Goal: Task Accomplishment & Management: Use online tool/utility

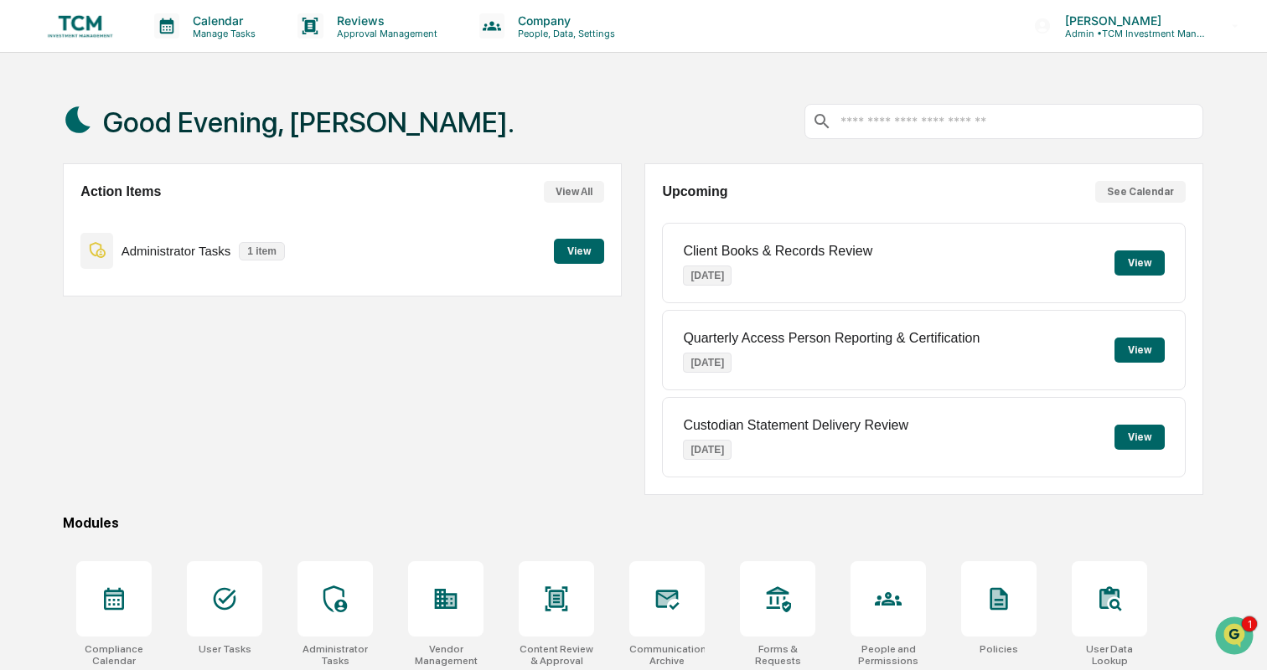
click at [597, 254] on button "View" at bounding box center [579, 251] width 50 height 25
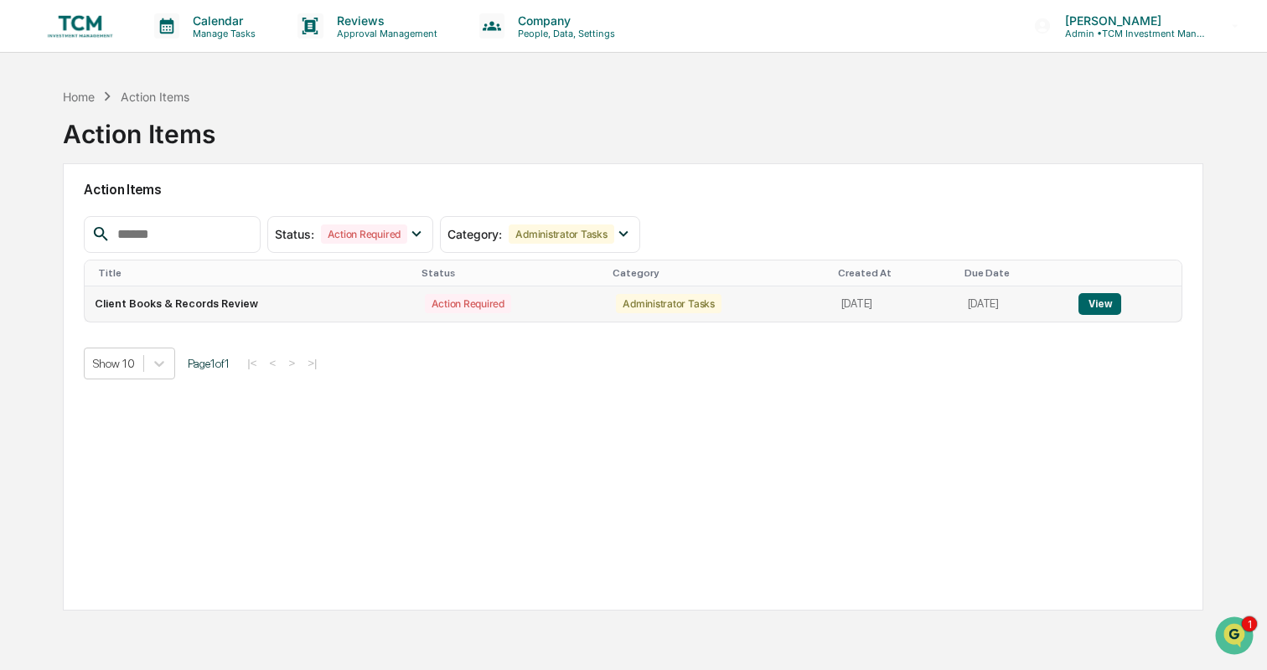
click at [1095, 297] on button "View" at bounding box center [1099, 304] width 43 height 22
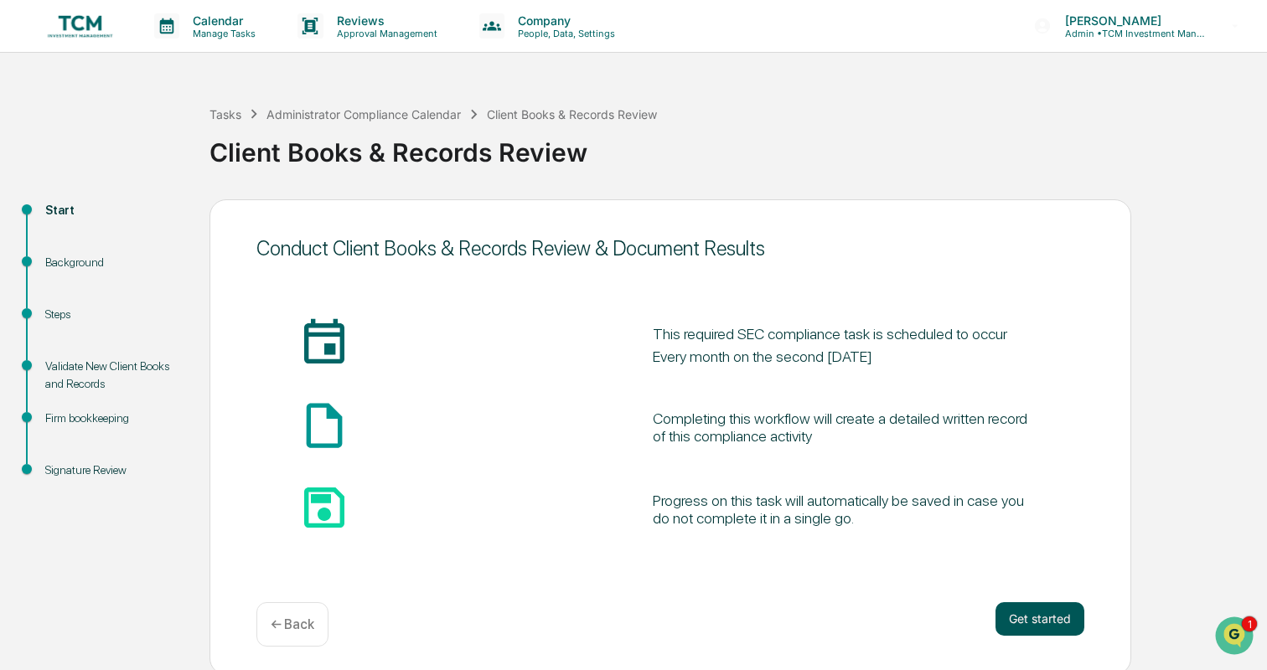
click at [1017, 609] on button "Get started" at bounding box center [1039, 619] width 89 height 34
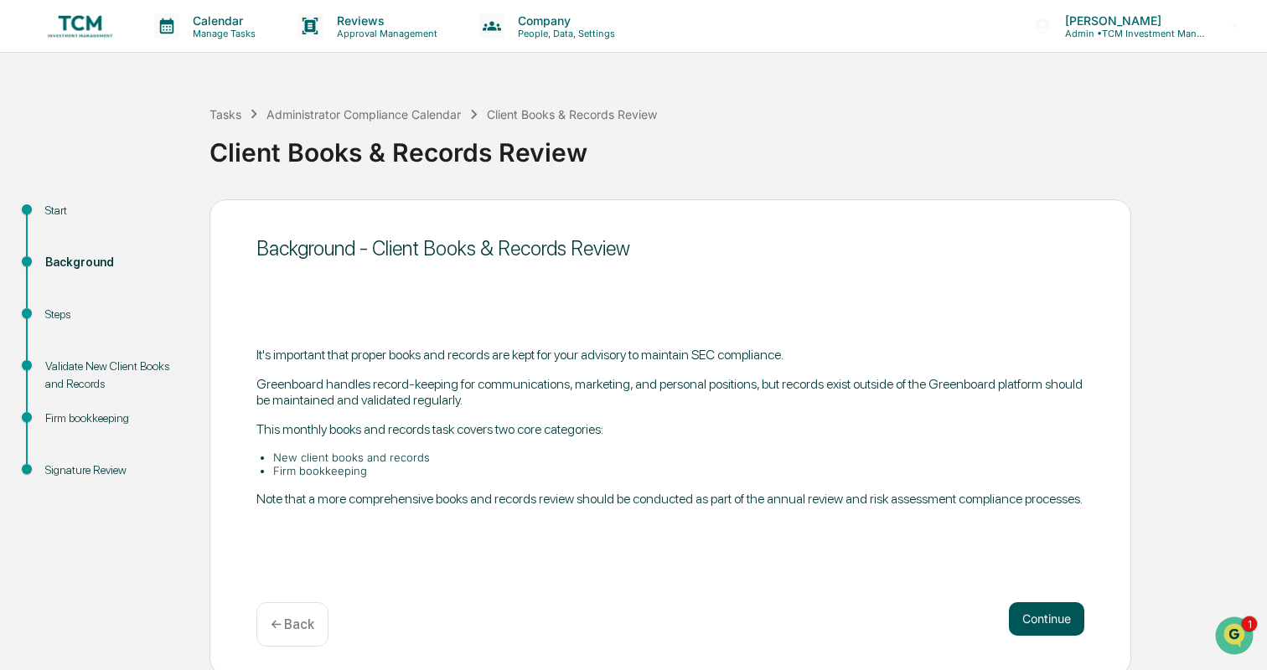
click at [1028, 617] on button "Continue" at bounding box center [1046, 619] width 75 height 34
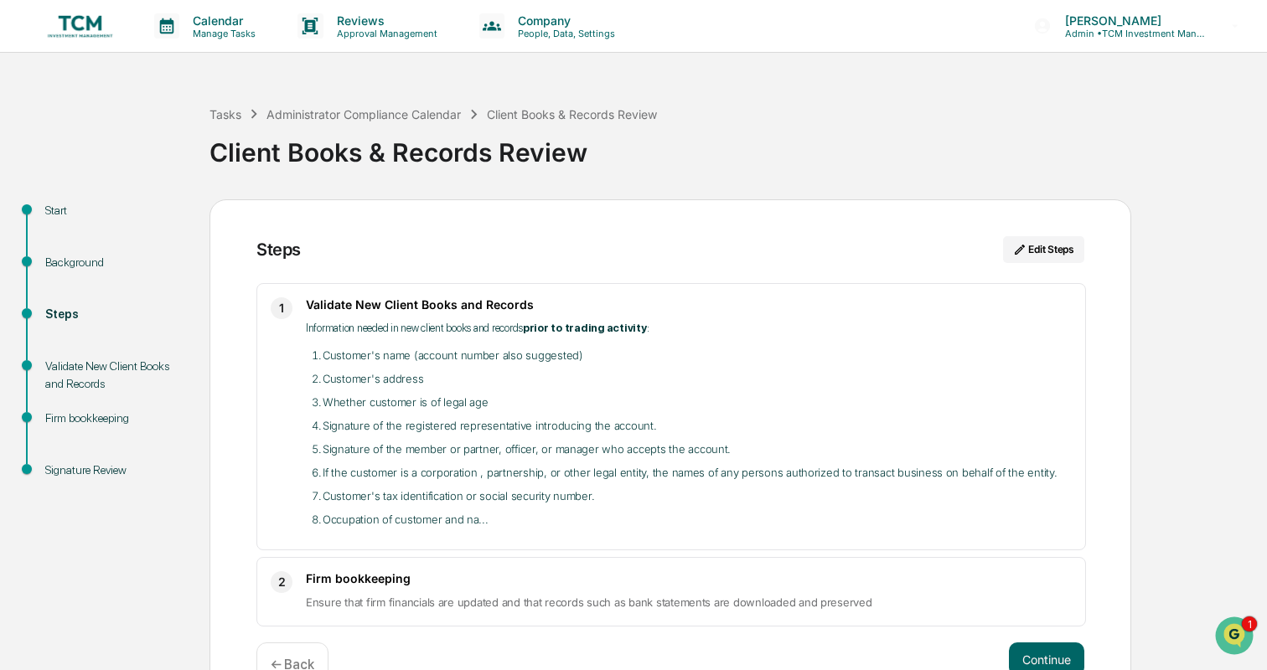
click at [82, 18] on img at bounding box center [80, 26] width 80 height 32
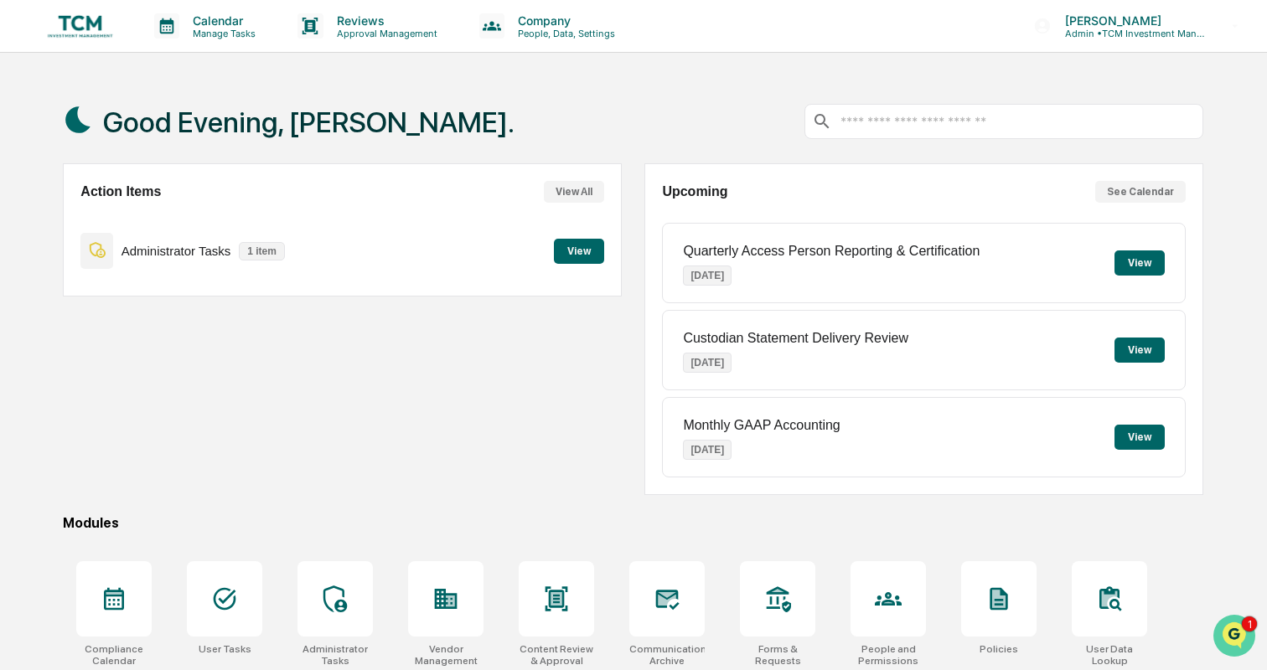
click at [1230, 630] on img "Open customer support" at bounding box center [1234, 636] width 42 height 34
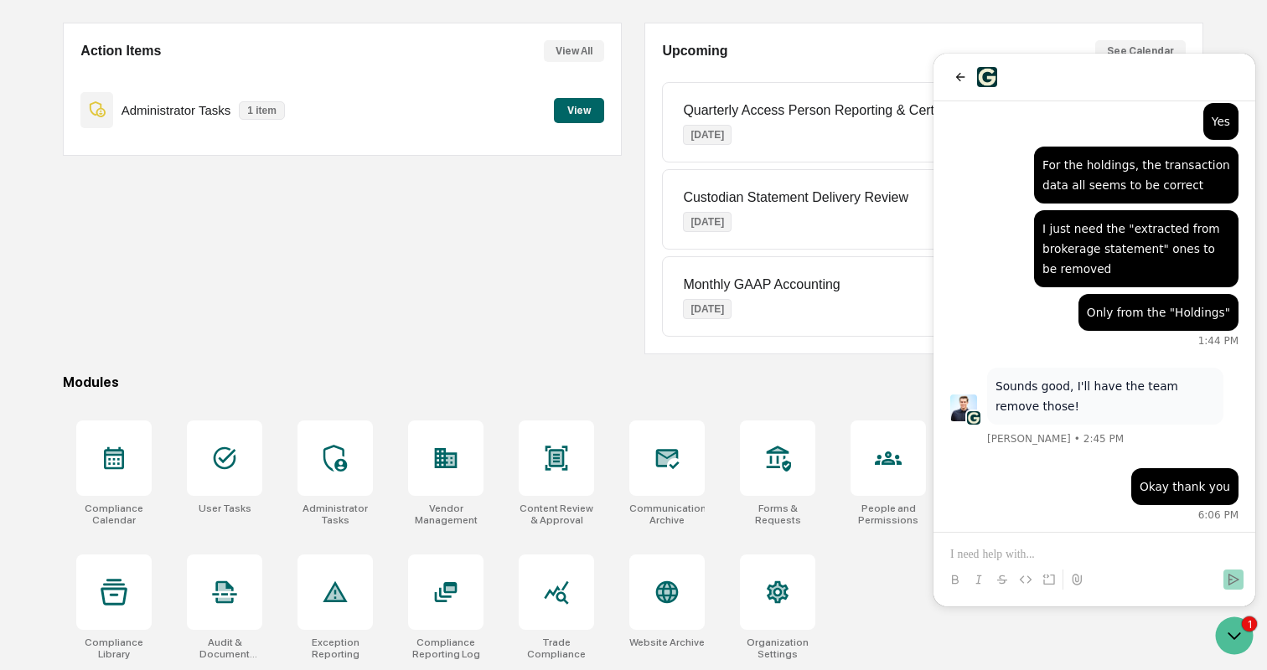
scroll to position [158, 0]
click at [965, 78] on icon "back" at bounding box center [960, 76] width 13 height 13
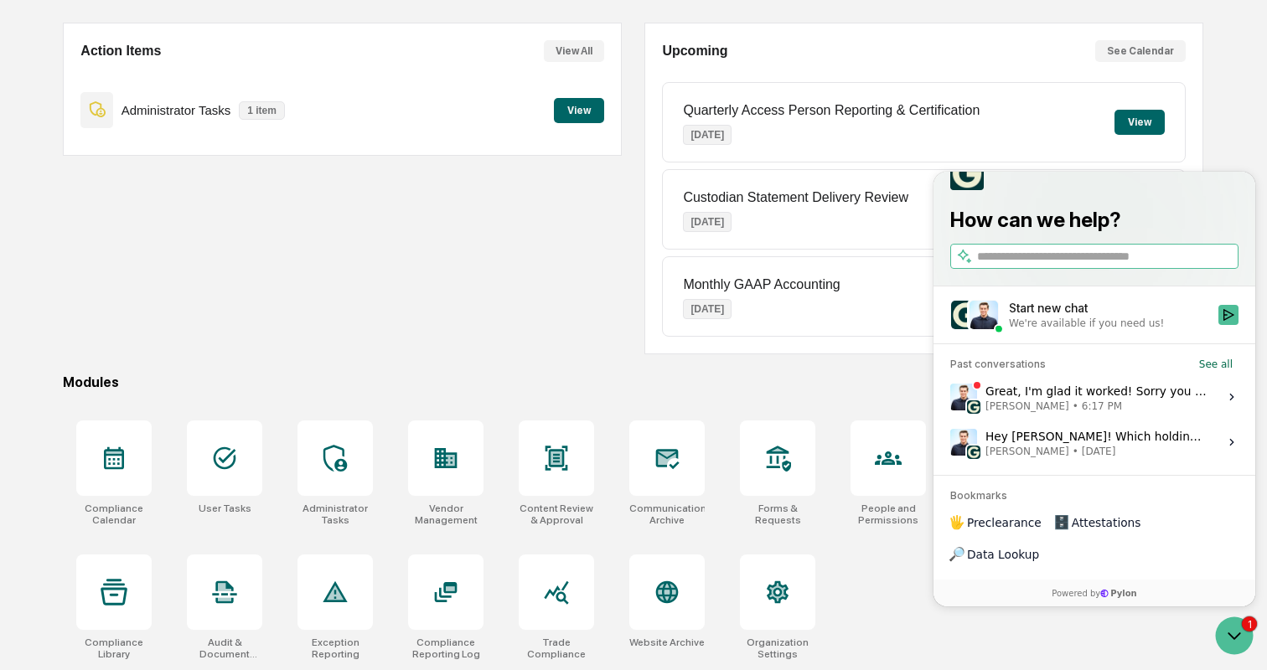
click at [1079, 412] on label "Great, I'm glad it worked! Sorry you had to relink it so many times. I'll have …" at bounding box center [1094, 397] width 302 height 45
click at [950, 398] on button "View issue" at bounding box center [949, 397] width 1 height 1
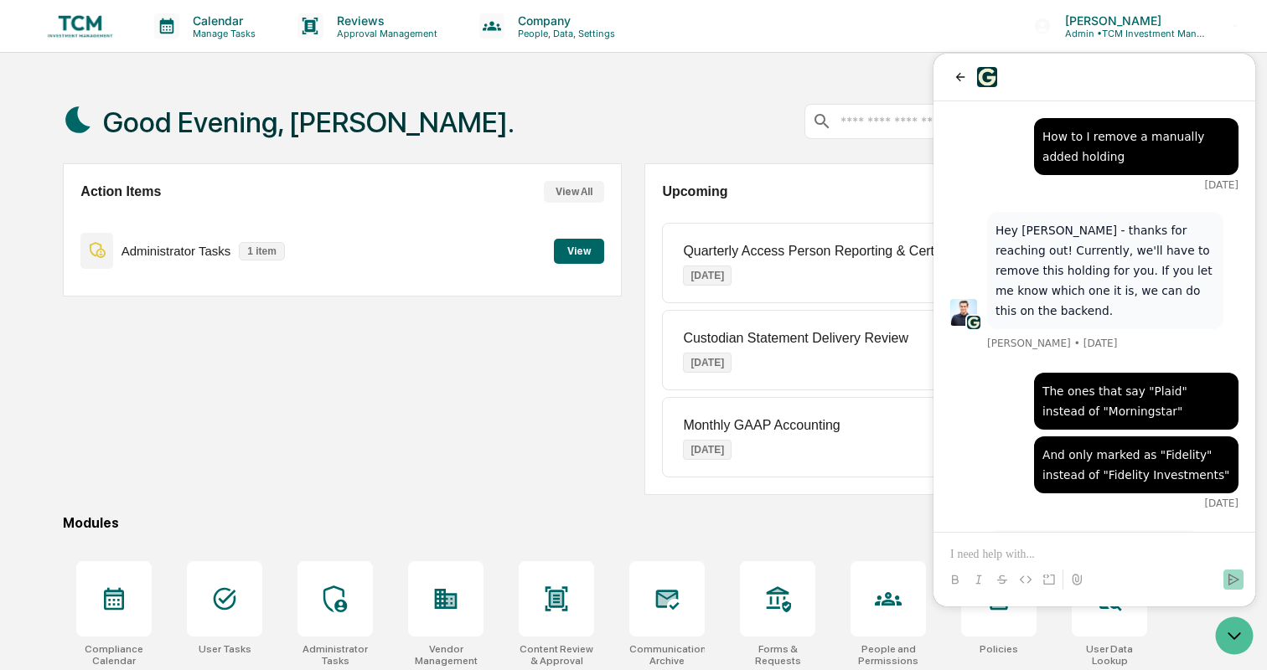
scroll to position [3045, 0]
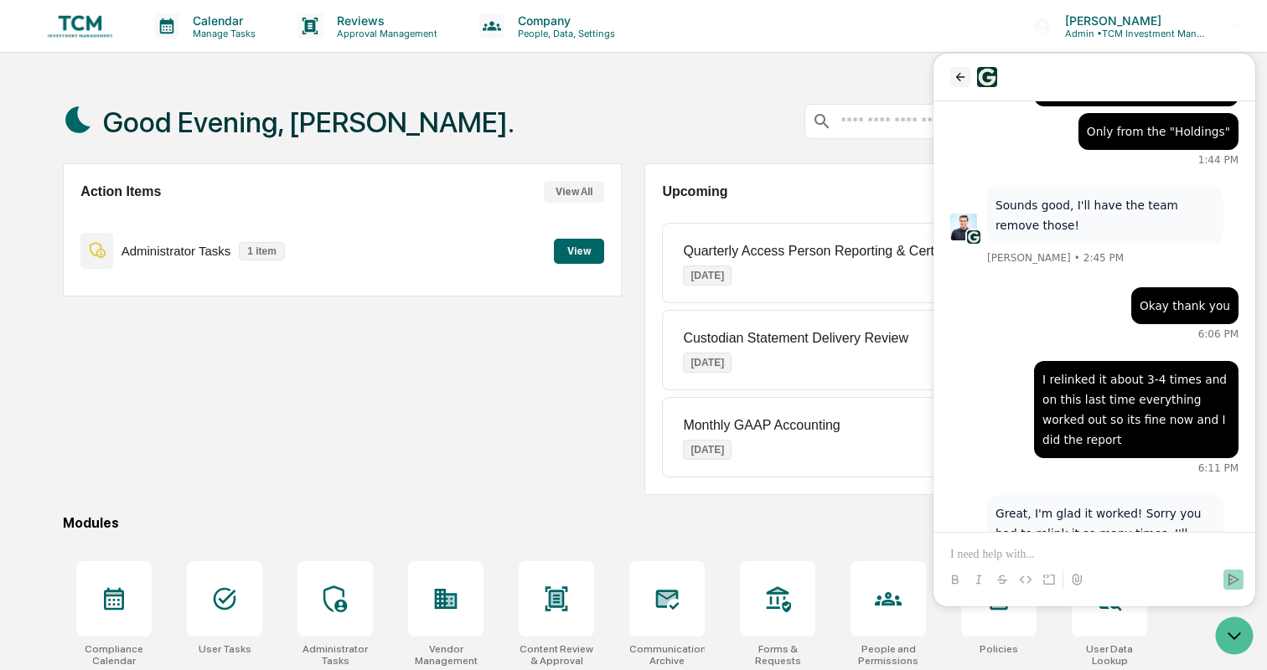
click at [956, 79] on icon "back" at bounding box center [960, 76] width 13 height 13
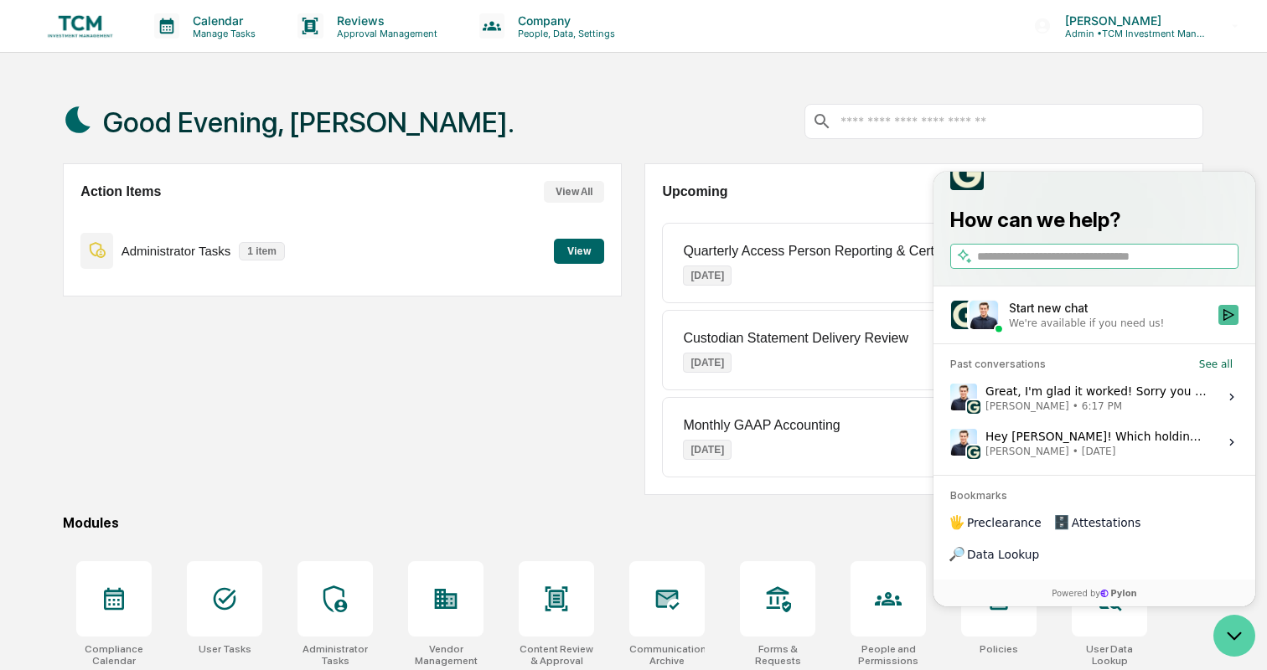
click at [1235, 622] on icon "Open customer support" at bounding box center [1234, 636] width 42 height 42
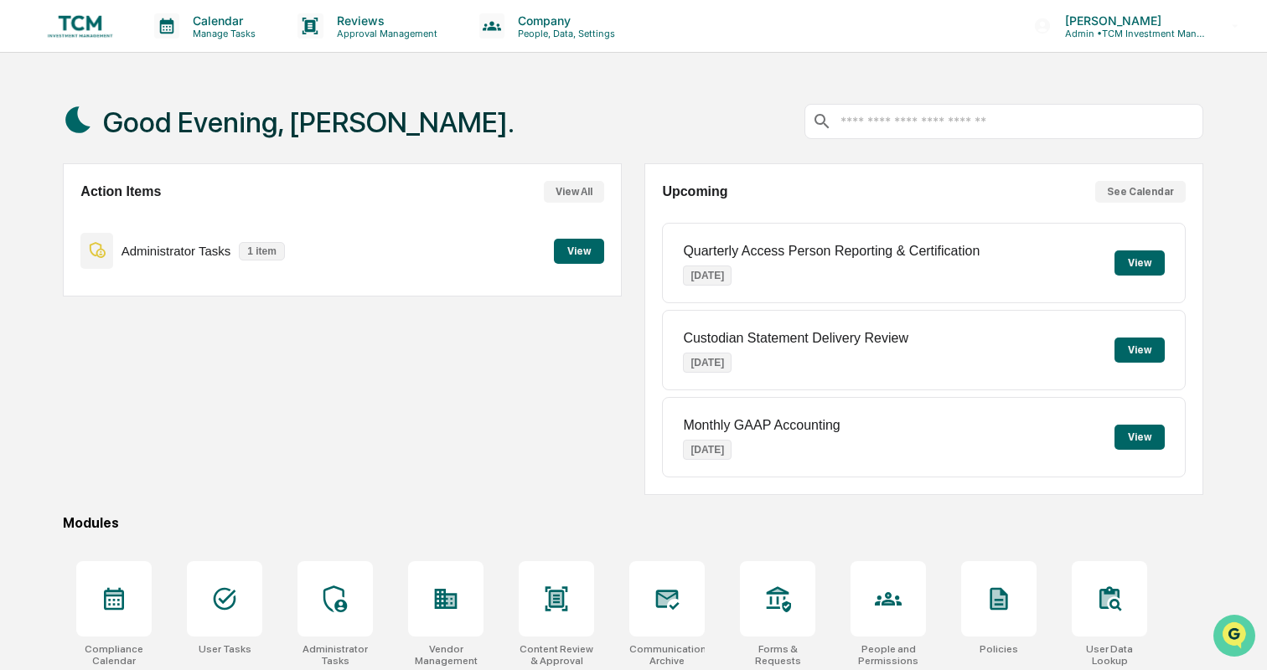
click at [1222, 635] on img "Open customer support" at bounding box center [1234, 636] width 42 height 34
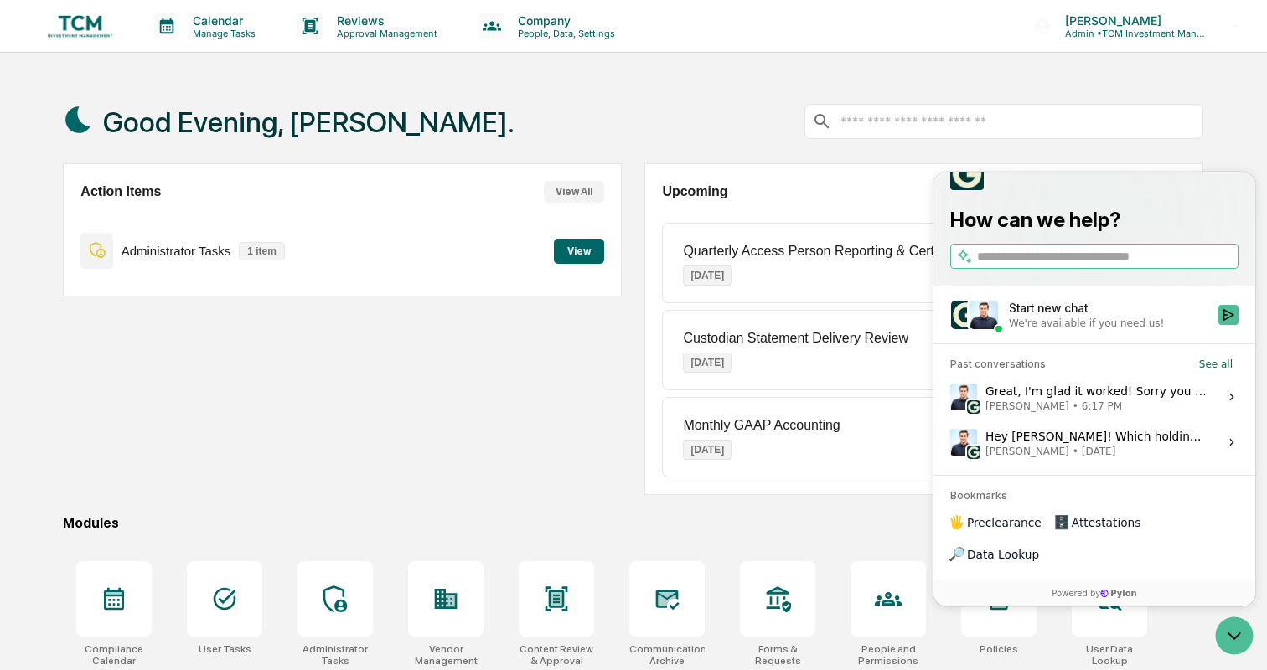
click at [846, 500] on div "Good Evening, [PERSON_NAME]. Action Items View All Administrator Tasks 1 item V…" at bounding box center [633, 445] width 1191 height 731
click at [1234, 624] on icon "Open customer support" at bounding box center [1234, 636] width 42 height 42
